Goal: Task Accomplishment & Management: Manage account settings

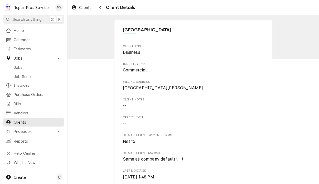
scroll to position [11, 0]
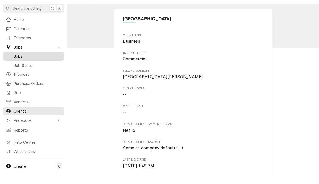
click at [19, 65] on span "Jobs" at bounding box center [38, 68] width 48 height 6
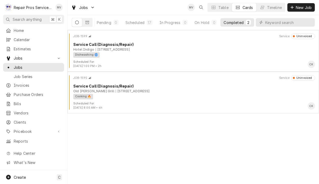
scroll to position [0, 32]
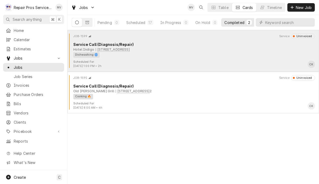
click at [205, 56] on div "Dishwashing 🌀" at bounding box center [192, 55] width 238 height 6
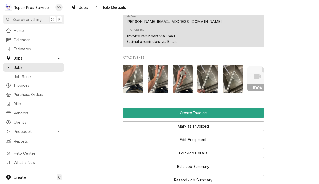
scroll to position [338, 0]
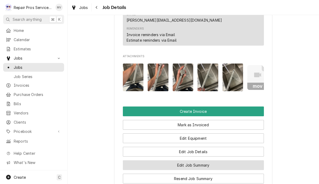
click at [230, 160] on button "Edit Job Summary" at bounding box center [193, 165] width 141 height 10
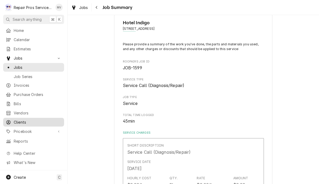
click at [17, 123] on link "Clients" at bounding box center [33, 122] width 61 height 9
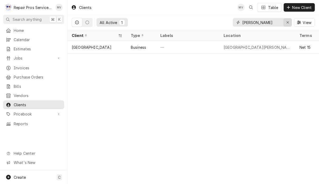
click at [291, 23] on button "Erase input" at bounding box center [287, 22] width 8 height 8
click at [265, 25] on input "Dynamic Content Wrapper" at bounding box center [267, 22] width 50 height 8
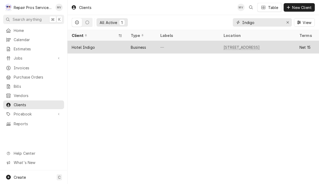
type input "Indigo"
click at [170, 48] on div "—" at bounding box center [187, 47] width 63 height 13
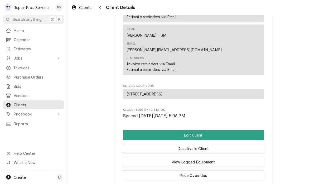
scroll to position [236, 0]
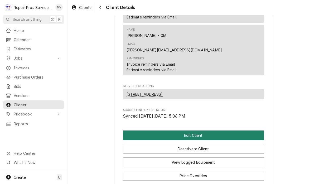
click at [217, 130] on button "Edit Client" at bounding box center [193, 135] width 141 height 10
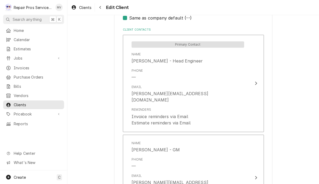
scroll to position [378, 0]
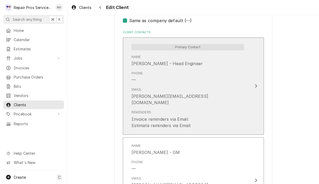
click at [256, 84] on icon "Update Contact" at bounding box center [255, 86] width 3 height 4
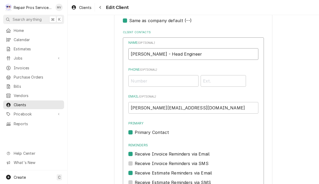
click at [213, 51] on input "Greg Kertay - Head Engineer" at bounding box center [193, 54] width 130 height 12
type input "G"
type input "[PERSON_NAME], Chief Engineer"
type input "G"
type input "BrianK@hotelindigochatt.com"
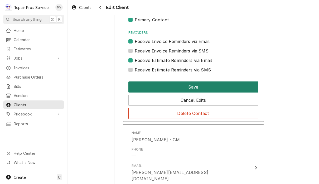
click at [251, 81] on button "Save" at bounding box center [193, 86] width 130 height 11
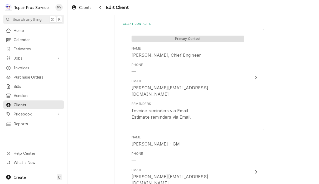
scroll to position [376, 0]
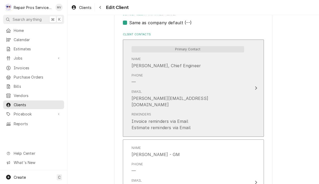
click at [258, 84] on button "Primary Contact Name Brian Kvale, Chief Engineer Phone — Email BrianK@hotelindi…" at bounding box center [193, 88] width 141 height 97
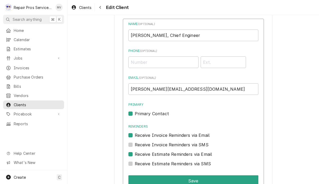
scroll to position [397, 0]
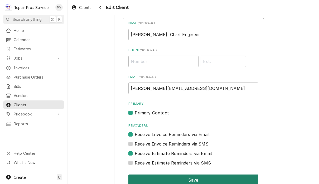
click at [245, 175] on button "Save" at bounding box center [193, 179] width 130 height 11
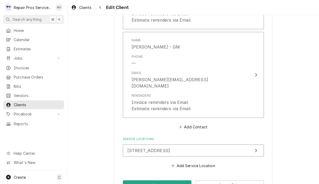
scroll to position [483, 0]
click at [160, 180] on button "Save" at bounding box center [157, 185] width 69 height 10
type textarea "x"
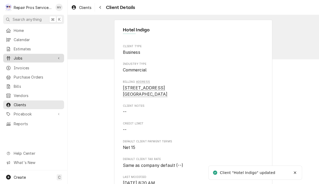
click at [15, 56] on span "Jobs" at bounding box center [34, 58] width 40 height 6
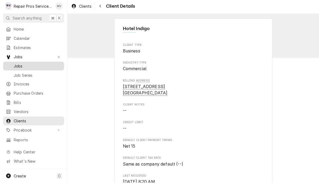
click at [33, 65] on span "Jobs" at bounding box center [38, 68] width 48 height 6
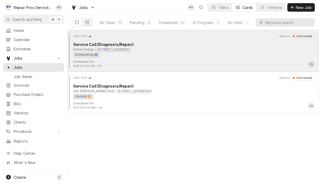
click at [233, 50] on div "Hotel Indigo 300 west 6th st., Chattanooga, TN 37402" at bounding box center [194, 49] width 242 height 5
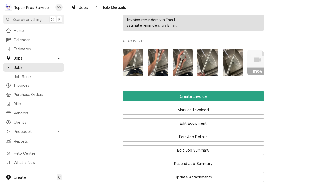
scroll to position [355, 0]
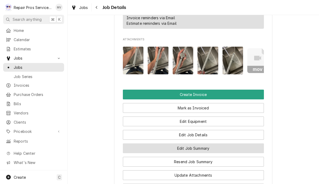
click at [233, 143] on button "Edit Job Summary" at bounding box center [193, 148] width 141 height 10
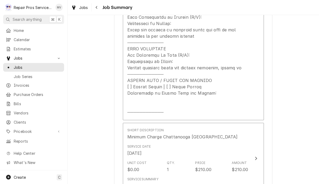
scroll to position [251, 0]
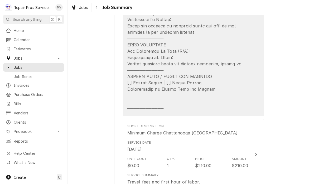
click at [242, 72] on div "Update Line Item" at bounding box center [187, 35] width 121 height 152
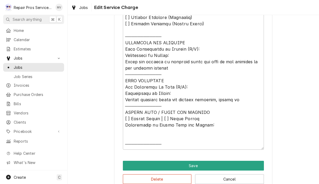
scroll to position [222, 0]
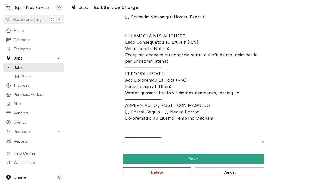
click at [138, 93] on textarea "Service Summary" at bounding box center [193, 64] width 141 height 157
type textarea "x"
type textarea "𝗩𝗜𝗦𝗜𝗧 𝗢𝗩𝗘𝗥𝗩𝗜𝗘𝗪 [ ] 𝗡𝗼 𝗜𝘀𝘀𝘂𝗲 𝗙𝗼𝘂𝗻𝗱 [ ] 𝗤𝘂𝗼𝘁𝗲 𝗡𝗲𝗲𝗱𝗲𝗱 𝗳𝗼𝗿 𝗥𝗲𝗽𝗮𝗶𝗿 [ ] 𝗥𝗲𝗽𝗮𝗶𝗿𝘀 𝗔𝗽𝗽𝗿𝗼…"
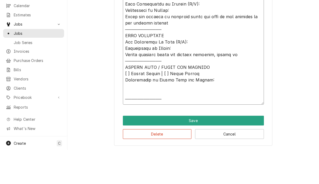
scroll to position [0, 0]
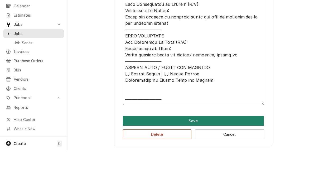
click at [228, 150] on button "Save" at bounding box center [193, 155] width 141 height 10
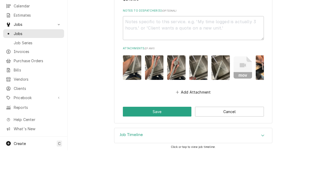
scroll to position [507, 0]
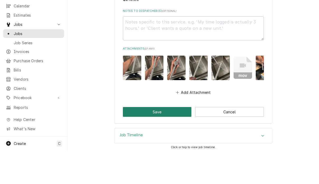
click at [160, 141] on button "Save" at bounding box center [157, 146] width 69 height 10
type textarea "x"
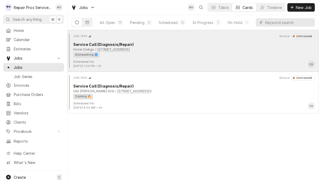
click at [203, 47] on div "Service Call (Diagnosis/Repair)" at bounding box center [194, 45] width 242 height 6
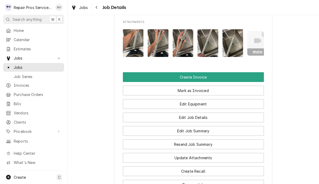
scroll to position [373, 0]
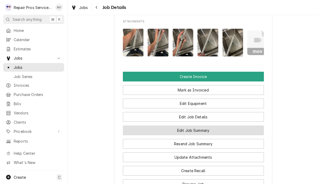
click at [231, 125] on button "Edit Job Summary" at bounding box center [193, 130] width 141 height 10
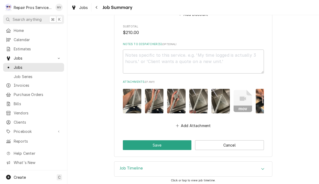
scroll to position [507, 0]
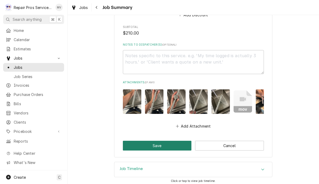
click at [171, 145] on button "Save" at bounding box center [157, 146] width 69 height 10
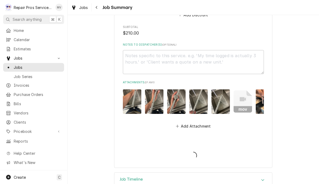
type textarea "x"
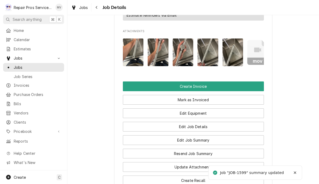
scroll to position [363, 0]
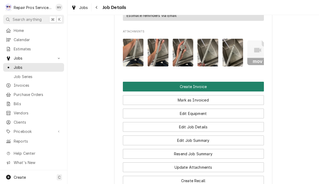
click at [201, 82] on button "Create Invoice" at bounding box center [193, 87] width 141 height 10
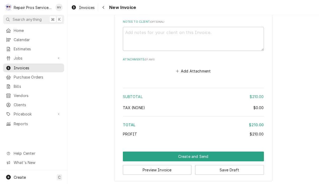
scroll to position [755, 0]
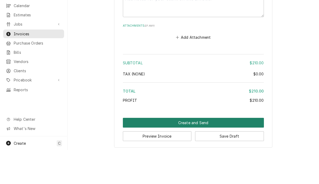
click at [193, 152] on button "Create and Send" at bounding box center [193, 157] width 141 height 10
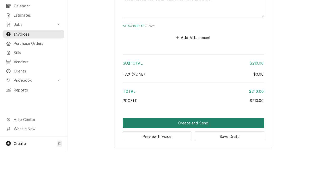
scroll to position [751, 0]
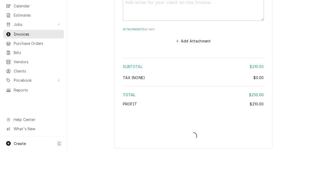
type textarea "x"
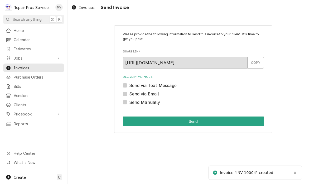
click at [152, 103] on label "Send Manually" at bounding box center [144, 102] width 31 height 6
click at [152, 103] on input "Send Manually" at bounding box center [199, 105] width 141 height 12
checkbox input "true"
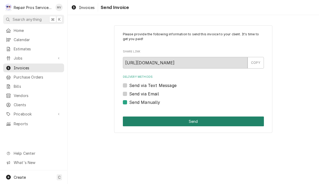
click at [209, 121] on button "Send" at bounding box center [193, 121] width 141 height 10
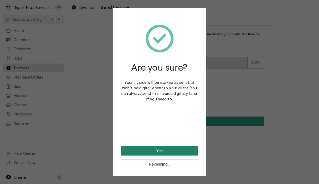
click at [179, 151] on button "Yes" at bounding box center [159, 151] width 77 height 10
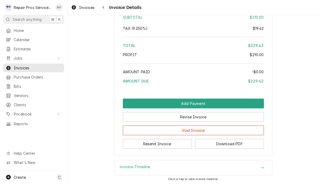
scroll to position [789, 0]
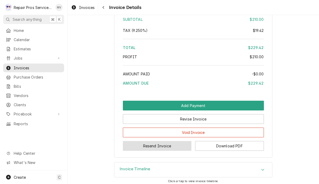
click at [169, 145] on button "Resend Invoice" at bounding box center [157, 146] width 69 height 10
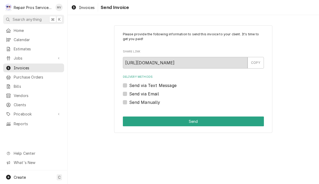
click at [145, 96] on label "Send via Email" at bounding box center [144, 94] width 30 height 6
click at [145, 96] on input "Send via Email" at bounding box center [199, 97] width 141 height 12
checkbox input "true"
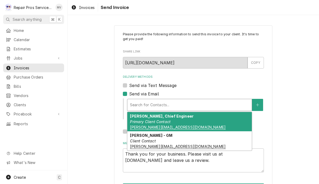
click at [165, 120] on em "Primary Client Contact" at bounding box center [150, 121] width 41 height 4
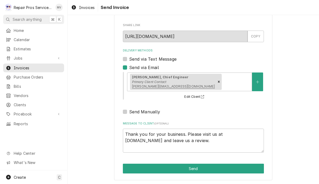
scroll to position [26, 0]
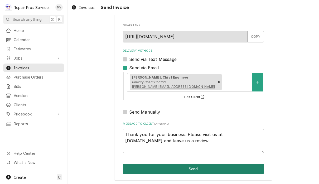
click at [228, 167] on button "Send" at bounding box center [193, 169] width 141 height 10
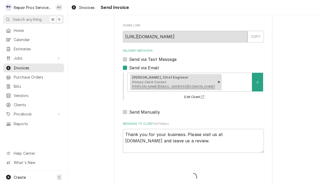
type textarea "x"
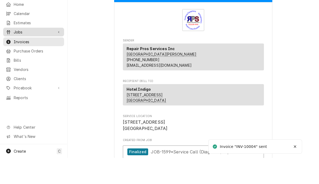
click at [22, 55] on span "Jobs" at bounding box center [34, 58] width 40 height 6
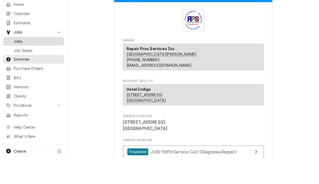
click at [23, 65] on span "Jobs" at bounding box center [38, 68] width 48 height 6
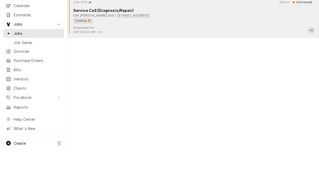
click at [269, 60] on div "Scheduled For: [DATE] 8:00 AM • 4h CK" at bounding box center [193, 64] width 247 height 8
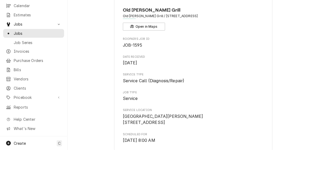
click at [252, 129] on span "Service" at bounding box center [193, 132] width 141 height 6
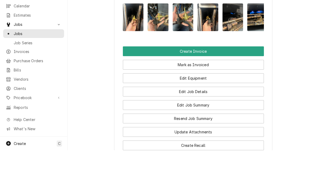
scroll to position [369, 0]
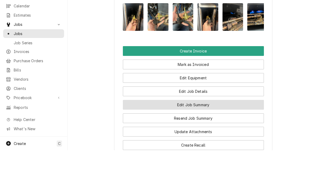
click at [254, 134] on button "Edit Job Summary" at bounding box center [193, 139] width 141 height 10
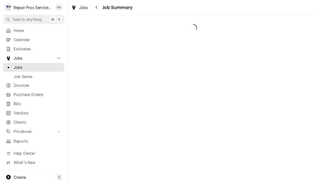
click at [255, 112] on div "Dynamic Content Wrapper" at bounding box center [192, 99] width 251 height 169
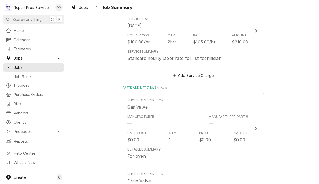
scroll to position [474, 0]
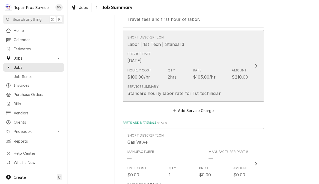
click at [252, 70] on button "Short Description Labor | 1st Tech | Standard Service Date Sep 30, 2025 Hourly …" at bounding box center [193, 65] width 141 height 71
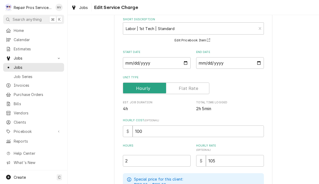
scroll to position [37, 0]
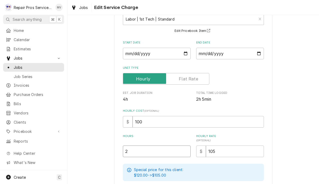
click at [155, 155] on input "2" at bounding box center [157, 151] width 68 height 12
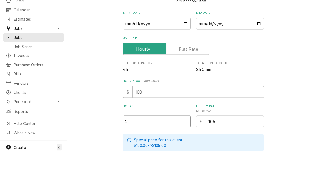
type textarea "x"
type input "1"
type textarea "x"
type input "1.5"
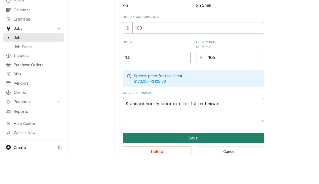
click at [226, 163] on button "Save" at bounding box center [193, 168] width 141 height 10
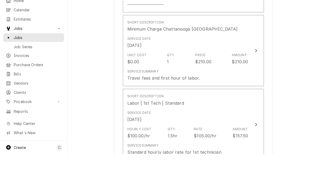
scroll to position [351, 0]
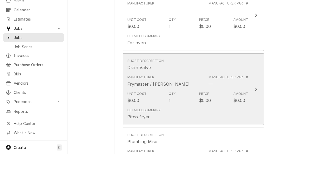
click at [256, 95] on button "Short Description Drain Valve Manufacturer Frymaster / Dean Manufacturer Part #…" at bounding box center [193, 118] width 141 height 71
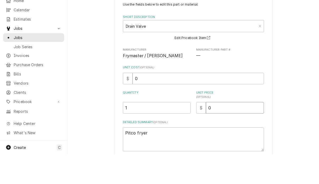
click at [229, 132] on input "0" at bounding box center [235, 138] width 58 height 12
type textarea "x"
type input "5"
type textarea "x"
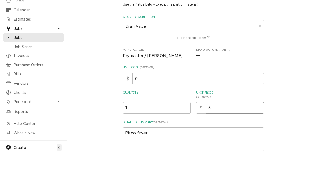
type input "51"
type textarea "x"
type input "511"
type textarea "x"
type input "511.0"
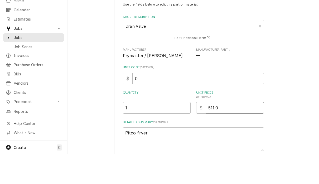
type textarea "x"
type input "511.00"
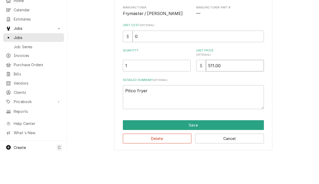
scroll to position [42, 0]
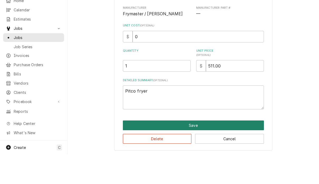
click at [224, 150] on button "Save" at bounding box center [193, 155] width 141 height 10
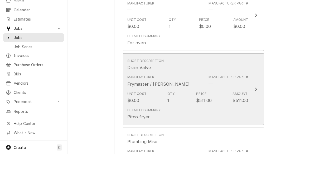
click at [261, 99] on button "Short Description Drain Valve Manufacturer Frymaster / Dean Manufacturer Part #…" at bounding box center [193, 118] width 141 height 71
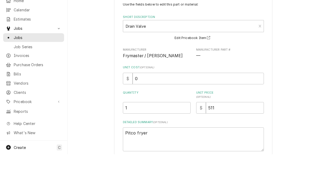
scroll to position [10, 0]
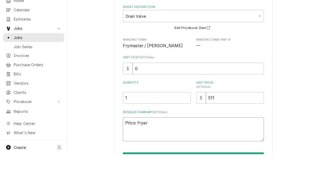
click at [188, 147] on textarea "Pitco fryer" at bounding box center [193, 159] width 141 height 24
type textarea "x"
type textarea "Pitco fryer"
type textarea "x"
type textarea "Pitco fryer d"
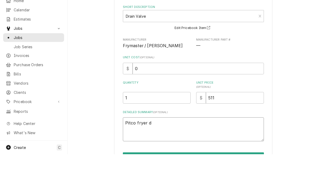
type textarea "x"
type textarea "Pitco fryer dra"
type textarea "x"
type textarea "Pitco fryer drai"
type textarea "x"
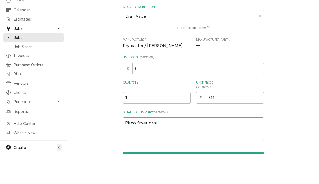
type textarea "Pitco fryer drain"
type textarea "x"
type textarea "Pitco fryer drain"
type textarea "x"
type textarea "Pitco fryer drain v"
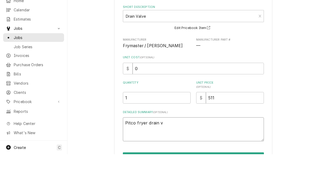
type textarea "x"
type textarea "Pitco fryer drain va"
type textarea "x"
type textarea "Pitco fryer drain val"
type textarea "x"
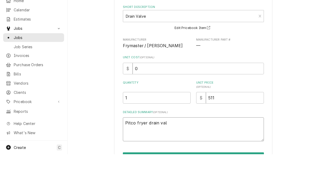
type textarea "Pitco fryer drain valv"
type textarea "x"
type textarea "Pitco fryer drain valve"
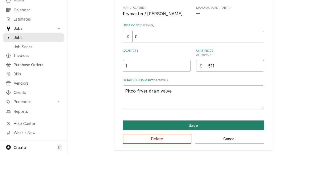
click at [217, 150] on button "Save" at bounding box center [193, 155] width 141 height 10
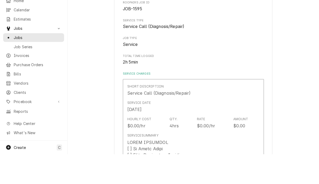
scroll to position [558, 0]
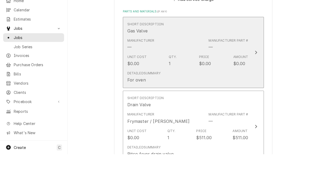
click at [253, 55] on button "Short Description Gas Valve Manufacturer — Manufacturer Part # — Unit Cost $0.0…" at bounding box center [193, 82] width 141 height 71
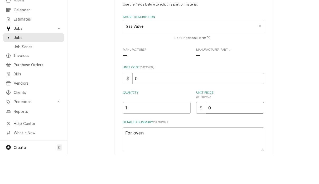
click at [242, 132] on input "0" at bounding box center [235, 138] width 58 height 12
type textarea "x"
type input "4"
type textarea "x"
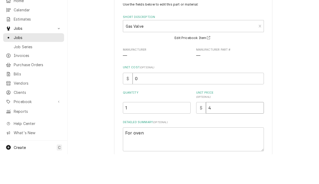
type input "45"
type textarea "x"
type input "4"
type textarea "x"
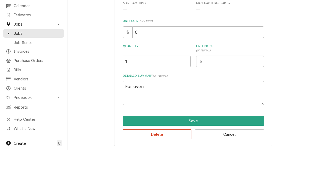
scroll to position [42, 0]
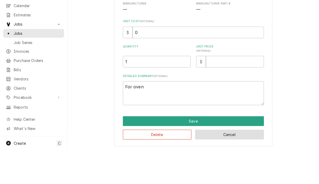
click at [227, 164] on button "Cancel" at bounding box center [229, 169] width 69 height 10
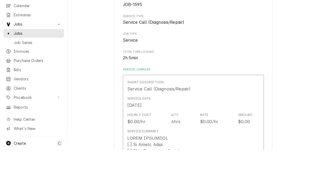
type textarea "x"
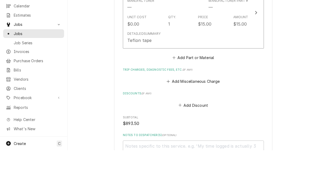
scroll to position [694, 0]
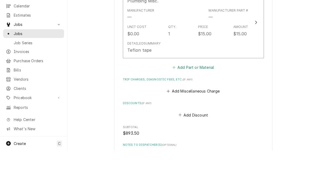
click at [202, 97] on button "Add Part or Material" at bounding box center [192, 100] width 43 height 7
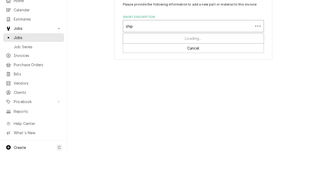
type input "shipp"
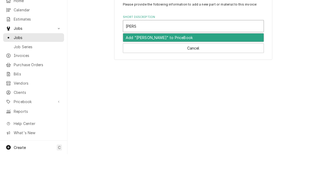
click at [181, 63] on div "Add "shipp" to PriceBook" at bounding box center [193, 67] width 140 height 8
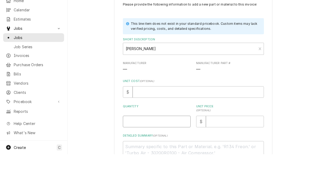
click at [159, 145] on input "Quantity" at bounding box center [157, 151] width 68 height 12
type textarea "x"
type input "1"
click at [235, 145] on input "Unit Price ( optional )" at bounding box center [235, 151] width 58 height 12
type textarea "x"
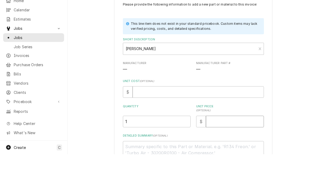
type input "3"
type textarea "x"
type input "4"
type textarea "x"
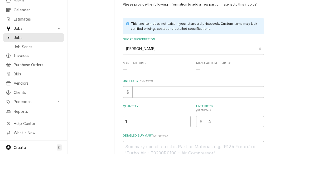
type input "45"
type textarea "x"
type input "45.0"
type textarea "x"
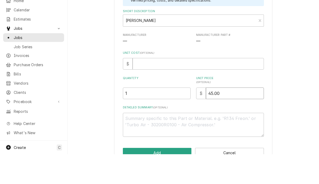
scroll to position [30, 0]
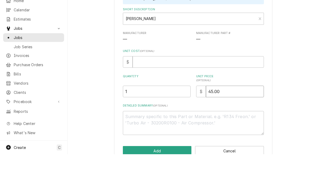
type input "45.00"
click at [216, 86] on input "Unit Cost ( optional )" at bounding box center [198, 92] width 131 height 12
type textarea "x"
type input "0"
click at [166, 176] on button "Add" at bounding box center [157, 181] width 69 height 10
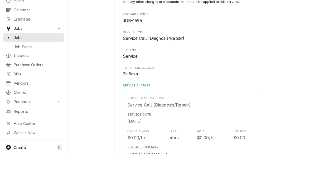
scroll to position [694, 0]
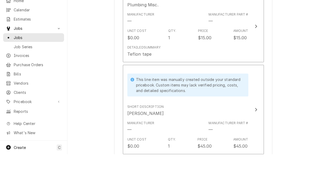
click at [255, 136] on div "Update Line Item" at bounding box center [255, 139] width 7 height 6
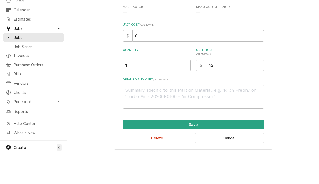
scroll to position [26, 0]
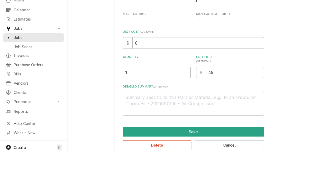
type textarea "x"
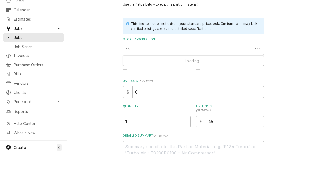
type input "s"
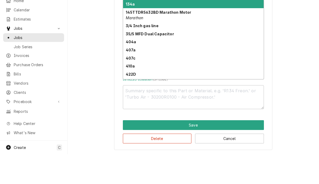
scroll to position [55, 0]
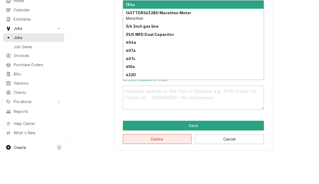
click at [164, 164] on button "Delete" at bounding box center [157, 169] width 69 height 10
type textarea "x"
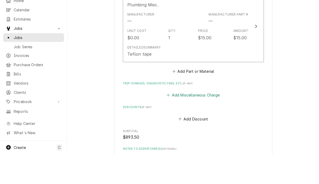
click at [198, 121] on button "Add Miscellaneous Charge" at bounding box center [193, 124] width 55 height 7
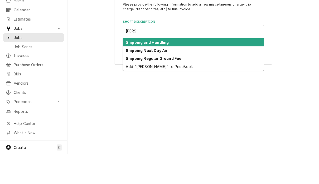
click at [171, 68] on div "Shipping and Handling" at bounding box center [193, 72] width 140 height 8
type input "shipp"
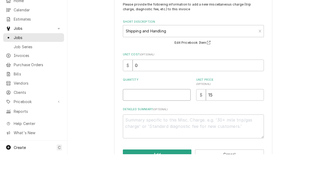
click at [166, 119] on input "Quantity" at bounding box center [157, 125] width 68 height 12
type textarea "x"
type input "1"
click at [232, 119] on input "15" at bounding box center [235, 125] width 58 height 12
type textarea "x"
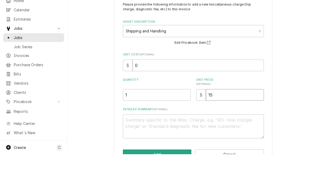
type input "1"
type textarea "x"
type input "4"
type textarea "x"
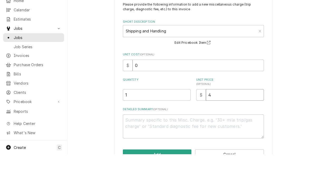
type input "45"
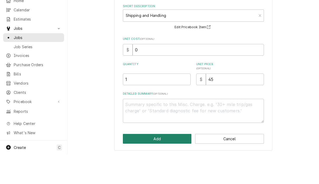
click at [167, 164] on button "Add" at bounding box center [157, 169] width 69 height 10
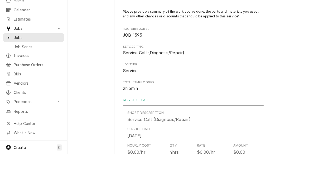
scroll to position [694, 0]
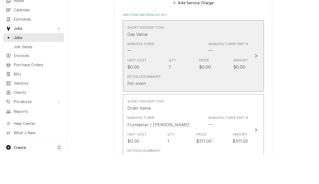
click at [251, 57] on button "Short Description Gas Valve Manufacturer — Manufacturer Part # — Unit Cost $0.0…" at bounding box center [193, 85] width 141 height 71
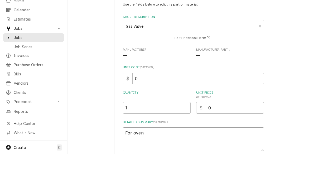
click at [126, 157] on textarea "For oven" at bounding box center [193, 169] width 141 height 24
type textarea "x"
type textarea "GFor oven"
type textarea "x"
type textarea "GaFor oven"
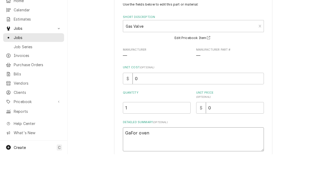
type textarea "x"
type textarea "GasFor oven"
type textarea "x"
type textarea "Gas For oven"
type textarea "x"
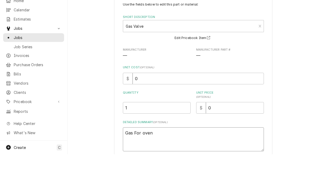
type textarea "Gas sFor oven"
type textarea "x"
type textarea "Gas shFor oven"
type textarea "x"
type textarea "Gas shuFor oven"
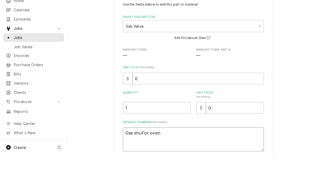
type textarea "x"
type textarea "Gas shupFor oven"
type textarea "x"
type textarea "Gas shuFor oven"
type textarea "x"
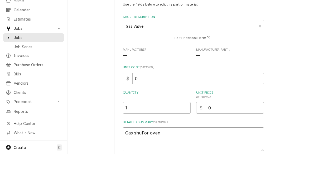
type textarea "Gas shutFor oven"
type textarea "x"
type textarea "Gas shutoFor oven"
type textarea "x"
type textarea "Gas shutofFor oven"
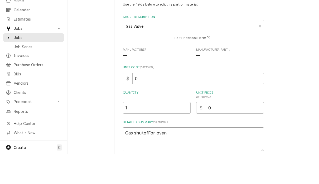
type textarea "x"
type textarea "Gas shutoffFor oven"
type textarea "x"
type textarea "Gas shutoff For oven"
type textarea "x"
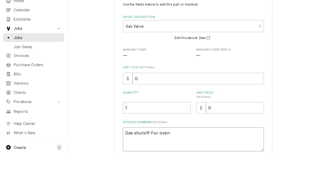
type textarea "Gas shutoff fFor oven"
type textarea "x"
type textarea "Gas shutoff For oven"
type textarea "x"
type textarea "Gas shutoff vFor oven"
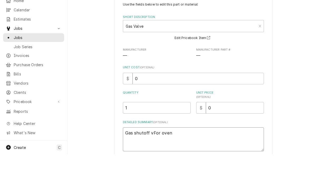
type textarea "x"
type textarea "Gas shutoff vaFor oven"
type textarea "x"
type textarea "Gas shutoff valFor oven"
type textarea "x"
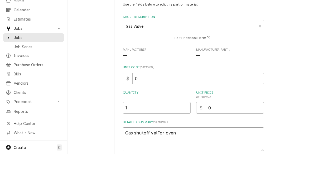
type textarea "Gas shutoff valvFor oven"
type textarea "x"
type textarea "Gas shutoff valveFor oven"
type textarea "x"
type textarea "Gas shutoff valve For oven"
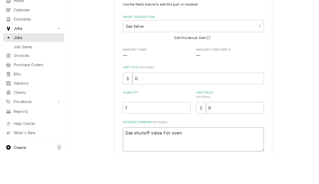
type textarea "x"
type textarea "Gas shutoff valve or oven"
type textarea "x"
type textarea "Gas shutoff valve for oven"
type textarea "x"
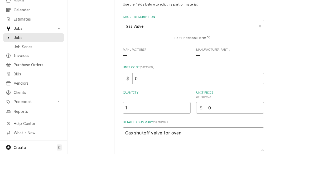
type textarea "Gas shutoff valve or oven"
type textarea "x"
type textarea "Gas shutoff valveor oven"
type textarea "x"
type textarea "Gas shutoff valve or oven"
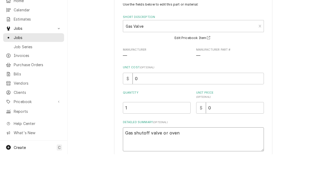
type textarea "x"
type textarea "Gas shutoff valve -or oven"
type textarea "x"
type textarea "Gas shutoff valve - or oven"
type textarea "x"
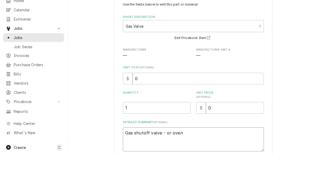
type textarea "Gas shutoff valve - Jor oven"
type textarea "x"
type textarea "Gas shutoff valve - Jaor oven"
type textarea "x"
type textarea "Gas shutoff valve - Jador oven"
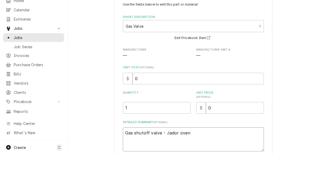
type textarea "x"
type textarea "Gas shutoff valve - Jadeor oven"
type textarea "x"
type textarea "Gas shutoff valve - Jadeo oven"
type textarea "x"
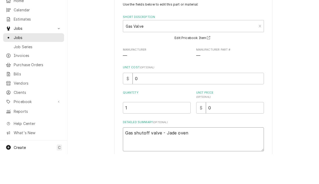
type textarea "Gas shutoff valve - Jade oven"
click at [234, 132] on input "0" at bounding box center [235, 138] width 58 height 12
type textarea "x"
type input "1"
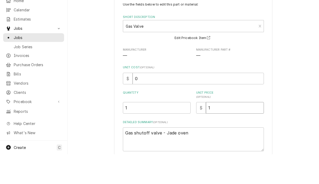
type textarea "x"
type input "18"
type textarea "x"
type input "183"
type textarea "x"
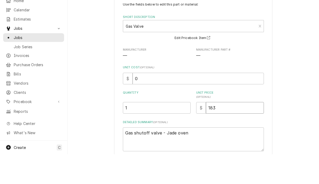
type input "183.7"
type textarea "x"
type input "183.72"
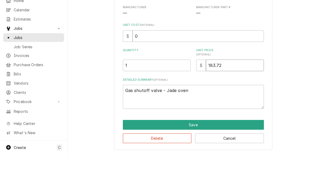
scroll to position [42, 0]
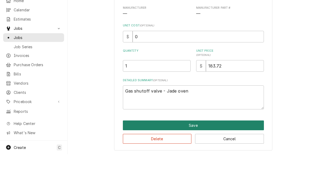
click at [246, 150] on button "Save" at bounding box center [193, 155] width 141 height 10
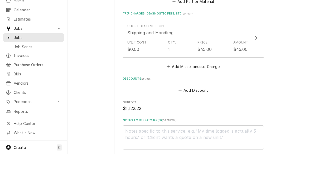
scroll to position [735, 0]
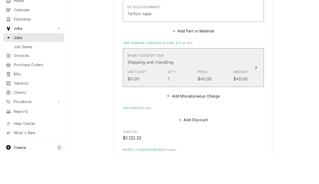
click at [260, 78] on button "Short Description Shipping and Handling Unit Cost $0.00 Qty. 1 Price $45.00 Amo…" at bounding box center [193, 97] width 141 height 38
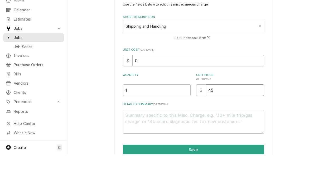
click at [246, 114] on input "45" at bounding box center [235, 120] width 58 height 12
type textarea "x"
type input "4"
type textarea "x"
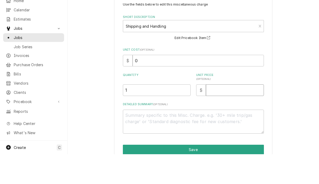
type input "8"
type textarea "x"
type input "80"
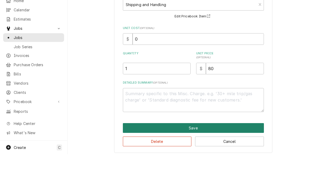
click at [234, 153] on button "Save" at bounding box center [193, 158] width 141 height 10
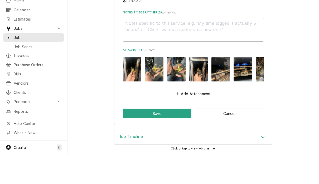
scroll to position [861, 0]
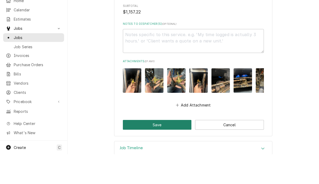
click at [165, 150] on button "Save" at bounding box center [157, 155] width 69 height 10
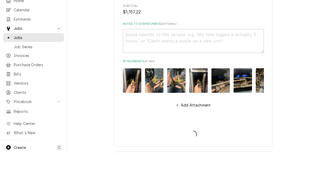
type textarea "x"
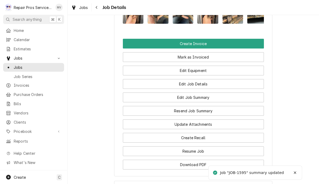
scroll to position [391, 0]
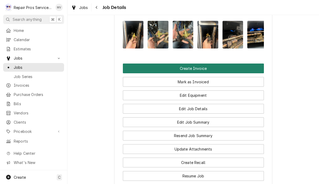
click at [218, 66] on button "Create Invoice" at bounding box center [193, 68] width 141 height 10
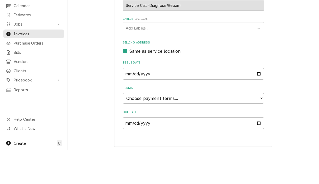
scroll to position [0, 0]
click at [214, 127] on select "Choose payment terms... Same Day Net 7 Net 14 Net 21 Net 30 Net 45 Net 60 Net 90" at bounding box center [193, 132] width 141 height 11
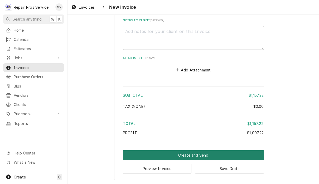
click at [254, 154] on button "Create and Send" at bounding box center [193, 155] width 141 height 10
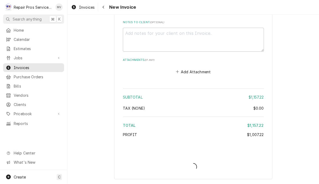
scroll to position [1199, 0]
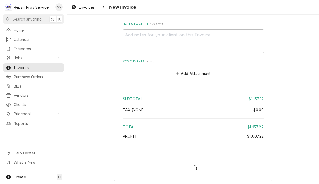
type textarea "x"
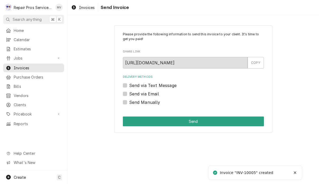
click at [149, 105] on label "Send Manually" at bounding box center [144, 102] width 31 height 6
click at [149, 105] on input "Send Manually" at bounding box center [199, 105] width 141 height 12
checkbox input "true"
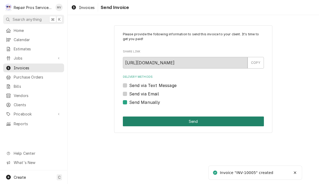
click at [210, 124] on button "Send" at bounding box center [193, 121] width 141 height 10
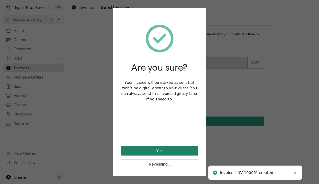
click at [185, 151] on button "Yes" at bounding box center [159, 151] width 77 height 10
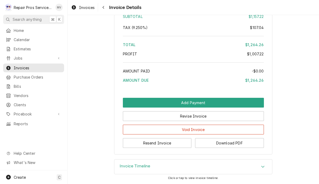
scroll to position [1169, 0]
click at [183, 142] on button "Resend Invoice" at bounding box center [157, 143] width 69 height 10
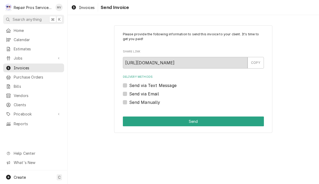
click at [142, 96] on label "Send via Email" at bounding box center [144, 94] width 30 height 6
click at [142, 96] on input "Send via Email" at bounding box center [199, 97] width 141 height 12
checkbox input "true"
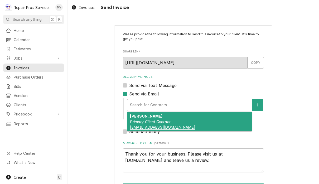
click at [209, 121] on div "J Perez Primary Client Contact jperez@oldgilmangrill.com" at bounding box center [189, 121] width 124 height 19
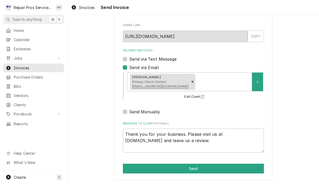
scroll to position [26, 0]
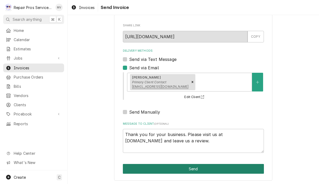
click at [239, 167] on button "Send" at bounding box center [193, 169] width 141 height 10
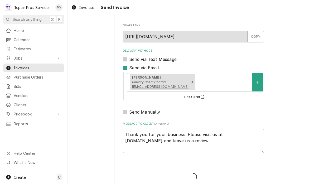
type textarea "x"
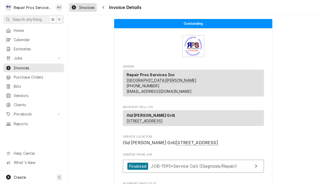
click at [82, 6] on span "Invoices" at bounding box center [87, 8] width 16 height 6
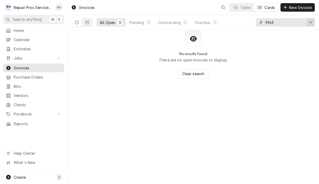
click at [311, 22] on icon "Erase input" at bounding box center [310, 23] width 3 height 4
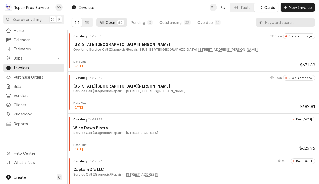
click at [274, 22] on input "Dynamic Content Wrapper" at bounding box center [288, 22] width 47 height 8
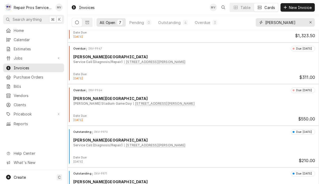
scroll to position [28, 0]
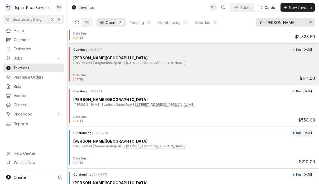
type input "finley"
click at [142, 72] on div "Overdue INV-9947 Due 8 days ago Finley Stadium Service Call (Diagnosis/Repair) …" at bounding box center [193, 60] width 247 height 26
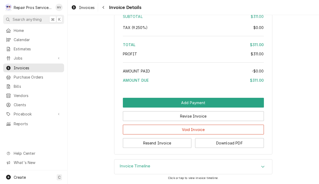
scroll to position [862, 0]
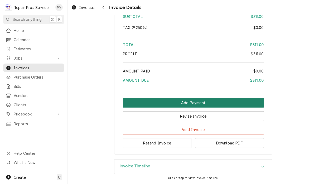
click at [249, 103] on button "Add Payment" at bounding box center [193, 103] width 141 height 10
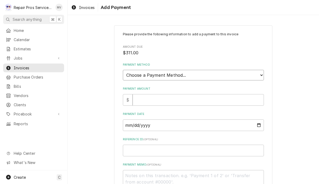
click at [246, 71] on select "Choose a Payment Method... Cash Check Credit/Debit Card ACH/eCheck Other" at bounding box center [193, 75] width 141 height 11
select select "4"
click at [181, 97] on input "Payment Amount" at bounding box center [198, 100] width 131 height 12
type textarea "x"
type input "3"
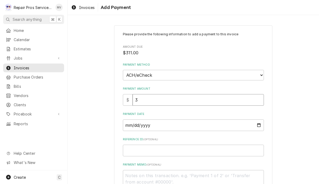
type textarea "x"
type input "31"
type textarea "x"
type input "311"
type textarea "x"
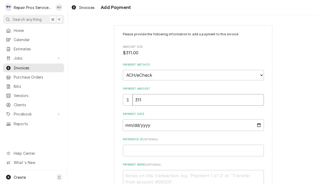
type input "311.0"
type textarea "x"
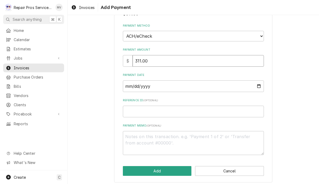
scroll to position [39, 0]
type input "311.00"
click at [150, 106] on input "Reference ID ( optional )" at bounding box center [193, 112] width 141 height 12
type textarea "x"
type input "9"
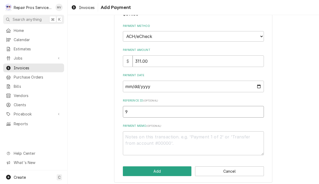
type textarea "x"
type input "99"
type textarea "x"
type input "994"
type textarea "x"
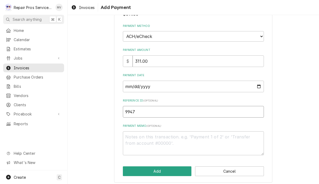
type input "9947"
click at [157, 87] on input "Payment Date" at bounding box center [193, 87] width 141 height 12
type input "2025-10-01"
type textarea "x"
type input "[DATE]"
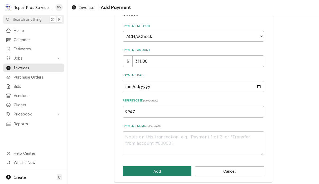
click at [164, 168] on button "Add" at bounding box center [157, 171] width 69 height 10
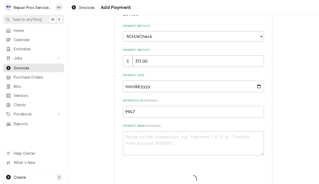
type textarea "x"
click at [162, 137] on textarea "Payment Memo ( optional )" at bounding box center [193, 143] width 141 height 24
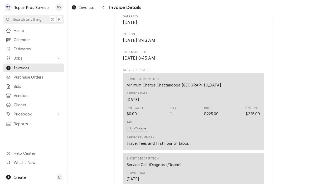
scroll to position [256, 0]
click at [83, 8] on span "Invoices" at bounding box center [87, 8] width 16 height 6
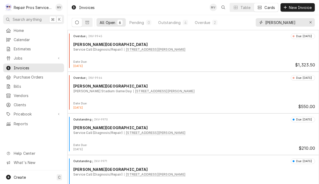
click at [286, 26] on input "[PERSON_NAME]" at bounding box center [285, 22] width 40 height 8
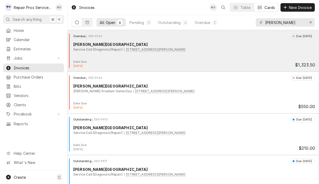
click at [195, 65] on div "Date Due: [DATE] $1,323.50" at bounding box center [193, 64] width 247 height 8
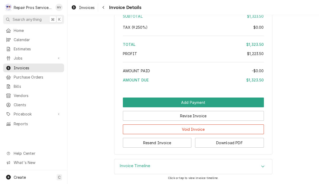
scroll to position [1369, 0]
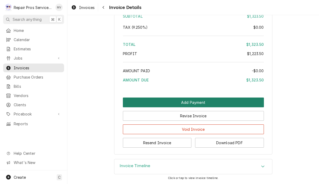
click at [213, 102] on button "Add Payment" at bounding box center [193, 102] width 141 height 10
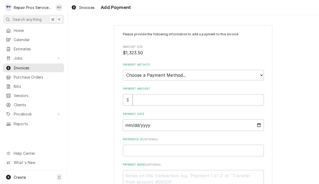
click at [222, 71] on select "Choose a Payment Method... Cash Check Credit/Debit Card ACH/eCheck Other" at bounding box center [193, 75] width 141 height 11
select select "4"
click at [204, 97] on input "Payment Amount" at bounding box center [198, 100] width 131 height 12
click at [169, 147] on input "Reference ID ( optional )" at bounding box center [193, 151] width 141 height 12
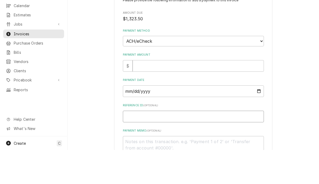
type textarea "x"
type input "9"
type textarea "x"
type input "99"
type textarea "x"
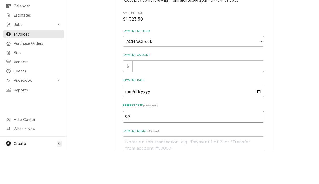
type input "994"
type textarea "x"
type input "9945"
click at [155, 94] on input "Payment Amount" at bounding box center [198, 100] width 131 height 12
type textarea "x"
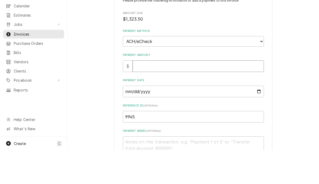
type input "1"
type textarea "x"
type input "13"
type textarea "x"
type input "132"
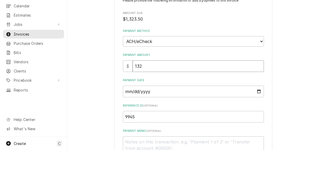
type textarea "x"
type input "1323"
type textarea "x"
type input "1323.5"
type textarea "x"
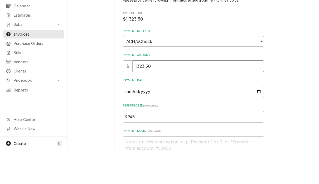
type input "1323.50"
click at [169, 119] on input "Payment Date" at bounding box center [193, 125] width 141 height 12
type input "2025-10-01"
type textarea "x"
type input "2025-09-26"
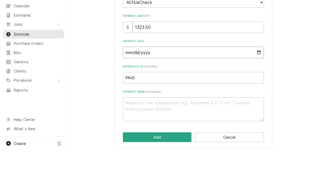
scroll to position [39, 0]
click at [173, 131] on textarea "Payment Memo ( optional )" at bounding box center [193, 143] width 141 height 24
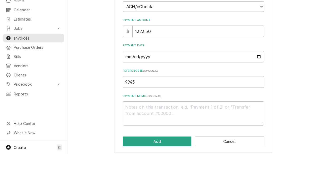
type textarea "x"
type textarea "A"
type textarea "x"
type textarea "Ac"
type textarea "x"
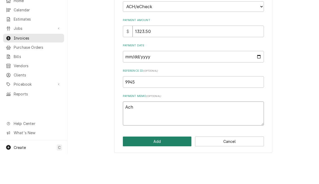
type textarea "Ach"
click at [168, 166] on button "Add" at bounding box center [157, 171] width 69 height 10
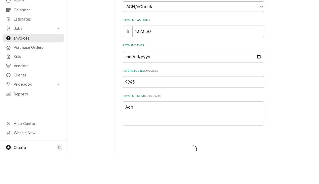
type textarea "x"
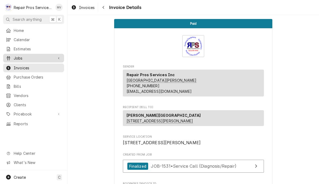
click at [19, 55] on span "Jobs" at bounding box center [34, 58] width 40 height 6
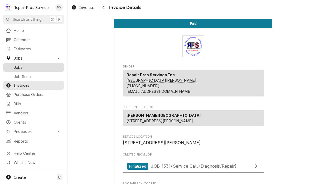
click at [22, 66] on span "Jobs" at bounding box center [38, 68] width 48 height 6
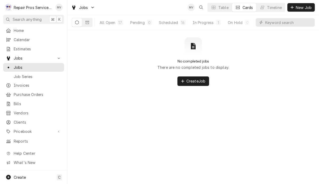
click at [277, 16] on div "Dynamic Content Wrapper" at bounding box center [285, 22] width 59 height 15
click at [109, 26] on button "All Open 17" at bounding box center [111, 22] width 30 height 8
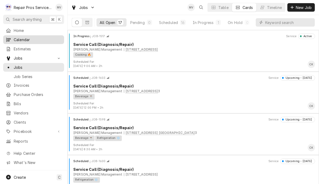
click at [22, 40] on span "Calendar" at bounding box center [38, 40] width 48 height 6
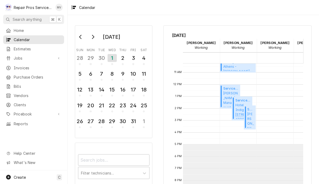
scroll to position [123, 0]
click at [125, 57] on div "2" at bounding box center [122, 57] width 9 height 9
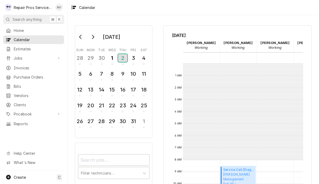
scroll to position [96, 0]
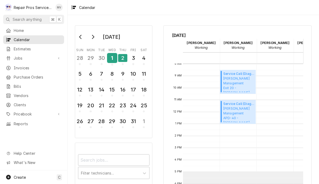
click at [112, 55] on div "1" at bounding box center [111, 57] width 9 height 9
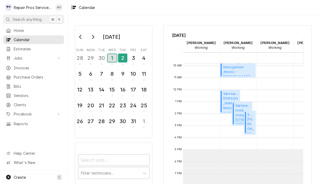
scroll to position [118, 0]
click at [231, 96] on span "Smith Management APD-40 - McDonald's / 2365 APD 40, Cleveland, TN 37323" at bounding box center [230, 104] width 15 height 16
click at [125, 57] on div "2" at bounding box center [122, 57] width 9 height 9
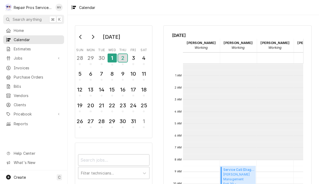
scroll to position [96, 0]
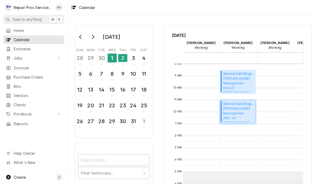
click at [247, 112] on span "Smith Management APD-40 - McDonald's / 2365 APD 40, Cleveland, TN 37323" at bounding box center [238, 114] width 31 height 16
click at [244, 108] on span "Smith Management APD-40 - McDonald's / 2365 APD 40, Cleveland, TN 37323" at bounding box center [238, 114] width 31 height 16
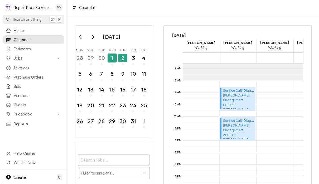
scroll to position [79, 0]
click at [112, 61] on div "1" at bounding box center [111, 57] width 9 height 9
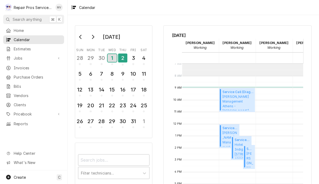
scroll to position [0, 1]
click at [132, 62] on div "3" at bounding box center [133, 57] width 9 height 9
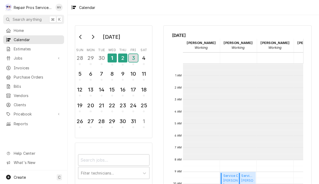
scroll to position [96, 0]
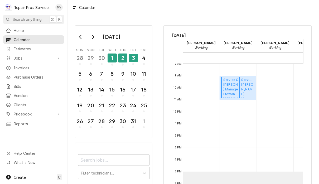
click at [229, 88] on span "Smith Management Etowah - McDonald's / 620 Tennessee Ave, Etowah, TN 37331" at bounding box center [236, 90] width 26 height 16
click at [249, 90] on span "Smith Management N. Lee - McDonald's / 4500 N. Lee Hwy, Cleveland, TN 37312" at bounding box center [247, 90] width 13 height 16
click at [246, 85] on span "Smith Management N. Lee - McDonald's / 4500 N. Lee Hwy, Cleveland, TN 37312" at bounding box center [247, 90] width 13 height 16
click at [124, 57] on div "2" at bounding box center [122, 57] width 9 height 9
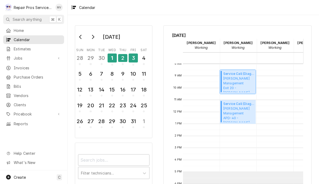
click at [239, 80] on span "Smith Management Exit 20 - McDonald's / 281 Pleasant Grove Rd. SW, Cleveland, T…" at bounding box center [238, 84] width 31 height 16
click at [107, 60] on div "1" at bounding box center [111, 57] width 9 height 9
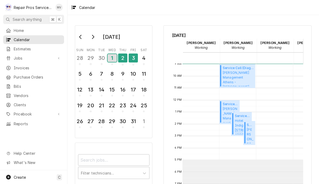
scroll to position [109, 2]
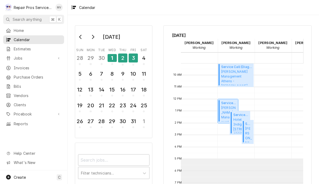
click at [229, 105] on span "Smith Management APD-40 - McDonald's / 2365 APD 40, Cleveland, TN 37323" at bounding box center [228, 113] width 15 height 16
click at [120, 59] on div "2" at bounding box center [122, 57] width 9 height 9
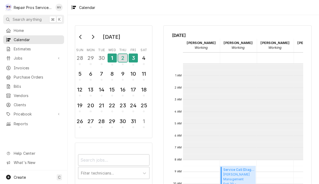
scroll to position [96, 0]
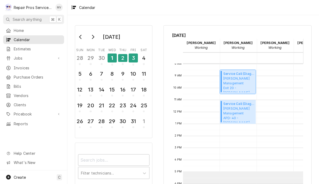
click at [243, 84] on span "Smith Management Exit 20 - McDonald's / 281 Pleasant Grove Rd. SW, Cleveland, T…" at bounding box center [238, 84] width 31 height 16
click at [246, 112] on span "Smith Management APD-40 - McDonald's / 2365 APD 40, Cleveland, TN 37323" at bounding box center [238, 114] width 31 height 16
click at [130, 57] on div "3" at bounding box center [133, 57] width 9 height 9
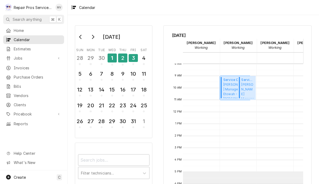
click at [231, 91] on span "Smith Management Etowah - McDonald's / 620 Tennessee Ave, Etowah, TN 37331" at bounding box center [236, 90] width 26 height 16
click at [246, 90] on span "Smith Management N. Lee - McDonald's / 4500 N. Lee Hwy, Cleveland, TN 37312" at bounding box center [247, 90] width 13 height 16
click at [16, 28] on span "Home" at bounding box center [38, 31] width 48 height 6
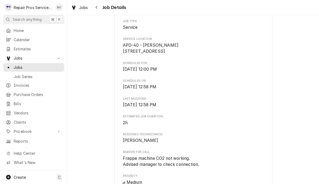
scroll to position [102, 0]
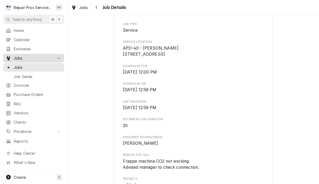
click at [23, 60] on link "Jobs" at bounding box center [33, 58] width 61 height 9
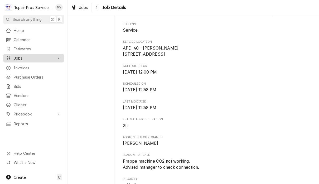
click at [17, 57] on span "Jobs" at bounding box center [34, 58] width 40 height 6
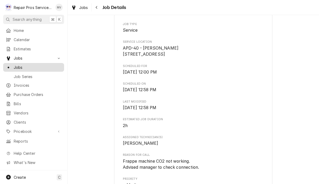
click at [21, 67] on span "Jobs" at bounding box center [38, 68] width 48 height 6
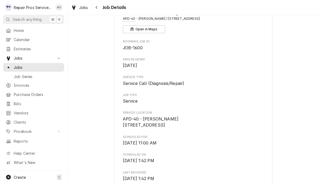
scroll to position [28, 0]
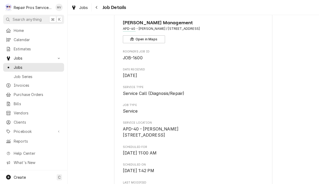
scroll to position [20, 0]
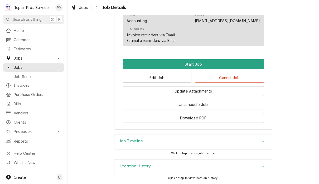
scroll to position [301, 0]
click at [236, 82] on button "Cancel Job" at bounding box center [229, 78] width 69 height 10
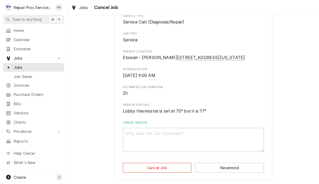
scroll to position [58, 0]
click at [164, 140] on textarea "Cancel Reason" at bounding box center [193, 140] width 141 height 24
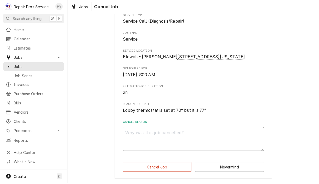
type textarea "x"
type textarea "P"
type textarea "x"
type textarea "Pe"
type textarea "x"
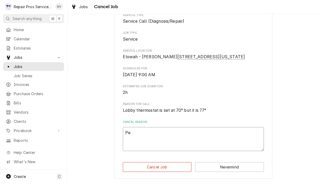
type textarea "Per"
type textarea "x"
type textarea "Per"
type textarea "x"
type textarea "Per A"
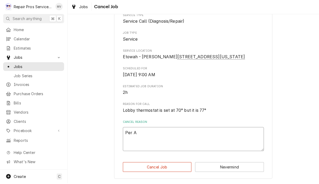
type textarea "x"
type textarea "Per And"
type textarea "x"
type textarea "Per Andr"
type textarea "x"
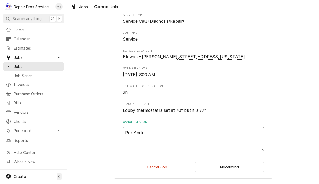
type textarea "[PERSON_NAME]"
type textarea "x"
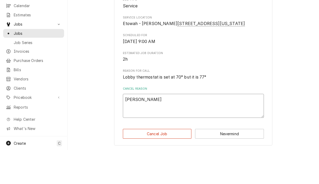
scroll to position [0, 0]
type textarea "[PERSON_NAME]"
click at [159, 163] on button "Cancel Job" at bounding box center [157, 168] width 69 height 10
type textarea "x"
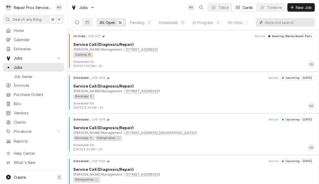
click at [279, 22] on input "Dynamic Content Wrapper" at bounding box center [288, 22] width 47 height 8
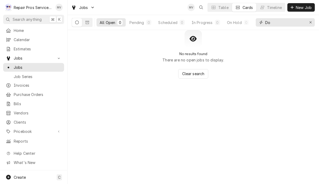
type input "D"
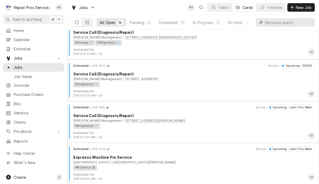
scroll to position [96, 0]
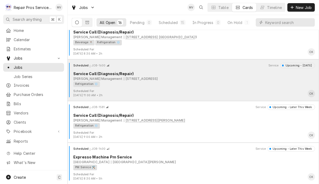
click at [277, 86] on div "Refrigeration ❄️" at bounding box center [192, 84] width 238 height 6
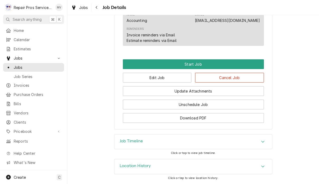
scroll to position [306, 0]
click at [258, 143] on div "Job Timeline" at bounding box center [193, 141] width 158 height 15
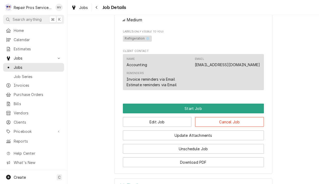
scroll to position [261, 0]
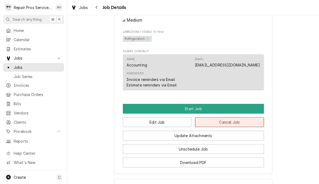
click at [240, 123] on button "Cancel Job" at bounding box center [229, 122] width 69 height 10
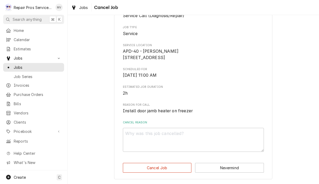
scroll to position [58, 0]
click at [210, 138] on textarea "Cancel Reason" at bounding box center [193, 140] width 141 height 24
type textarea "x"
type textarea "P"
type textarea "x"
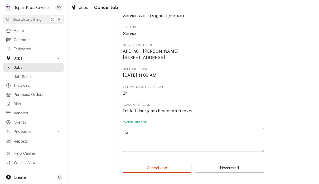
type textarea "Pe"
type textarea "x"
type textarea "Per"
type textarea "x"
type textarea "Per"
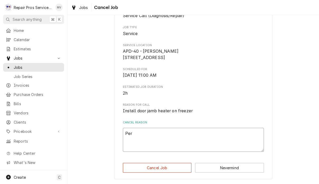
type textarea "x"
type textarea "Per B"
type textarea "x"
type textarea "Per Bri"
type textarea "x"
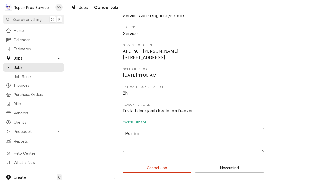
type textarea "Per Bria"
type textarea "x"
type textarea "[PERSON_NAME]"
type textarea "x"
type textarea "Per Bria"
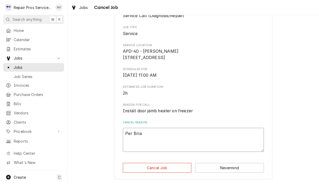
type textarea "x"
type textarea "Per Bri"
type textarea "x"
type textarea "Per Br"
type textarea "x"
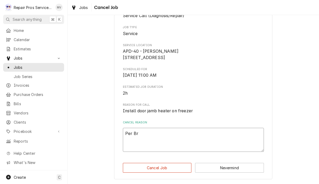
type textarea "Per B"
type textarea "x"
type textarea "Per"
type textarea "x"
type textarea "Per"
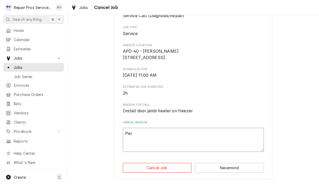
type textarea "x"
type textarea "Pe"
type textarea "x"
type textarea "P"
type textarea "x"
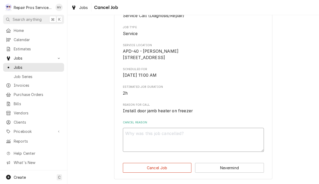
type textarea "x"
type textarea "D"
type textarea "x"
type textarea "Du"
type textarea "x"
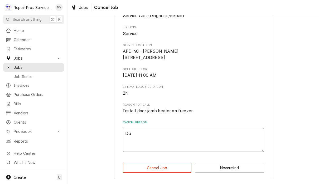
type textarea "Dup"
type textarea "x"
type textarea "Dupl"
type textarea "x"
type textarea "Dupli"
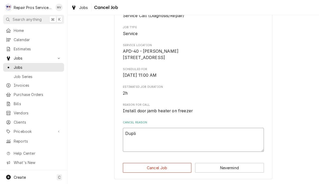
type textarea "x"
type textarea "Duplic"
type textarea "x"
type textarea "Duplica"
type textarea "x"
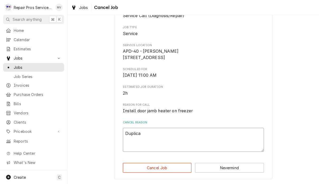
type textarea "Duplicat"
type textarea "x"
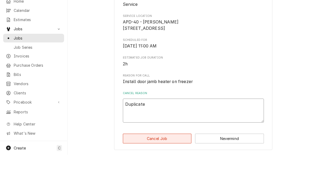
type textarea "Duplicate"
click at [163, 163] on button "Cancel Job" at bounding box center [157, 168] width 69 height 10
type textarea "x"
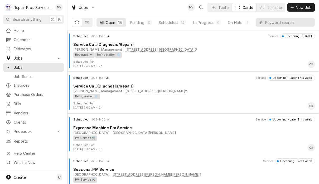
scroll to position [84, 0]
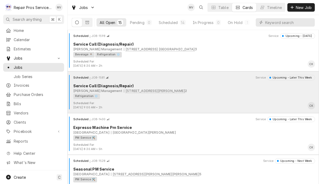
click at [251, 97] on div "Refrigeration ❄️" at bounding box center [192, 97] width 238 height 6
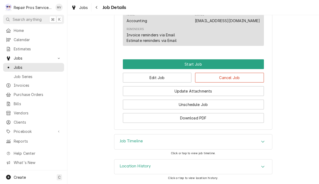
scroll to position [306, 0]
click at [265, 143] on icon "Accordion Header" at bounding box center [263, 141] width 4 height 4
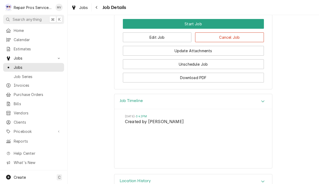
click at [263, 103] on icon "Accordion Header" at bounding box center [263, 101] width 4 height 4
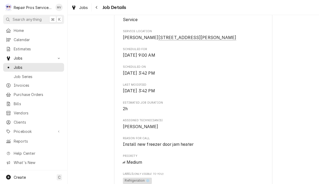
scroll to position [112, 0]
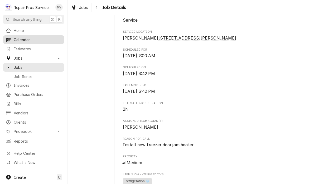
click at [16, 40] on span "Calendar" at bounding box center [38, 40] width 48 height 6
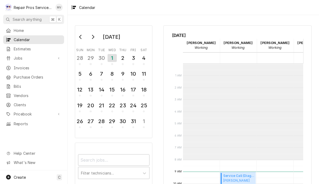
scroll to position [96, 0]
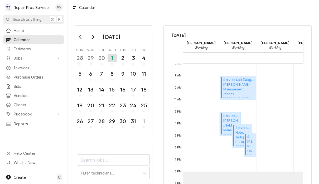
click at [227, 120] on span "Smith Management APD-40 - McDonald's / 2365 APD 40, Cleveland, TN 37323" at bounding box center [230, 126] width 15 height 16
click at [121, 61] on div "2" at bounding box center [122, 57] width 9 height 9
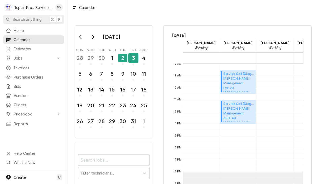
click at [132, 60] on div "3" at bounding box center [133, 57] width 9 height 9
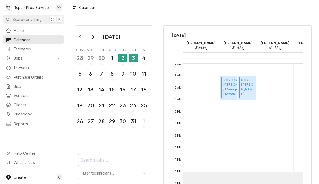
click at [246, 84] on span "Smith Management N. Lee - McDonald's / 4500 N. Lee Hwy, Cleveland, TN 37312" at bounding box center [247, 90] width 13 height 16
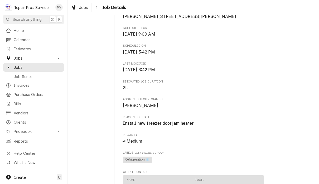
scroll to position [134, 0]
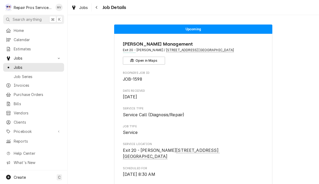
scroll to position [0, 0]
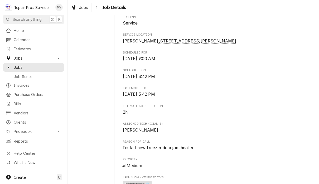
scroll to position [99, 0]
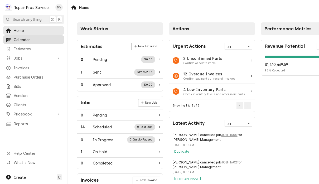
click at [46, 40] on span "Calendar" at bounding box center [38, 40] width 48 height 6
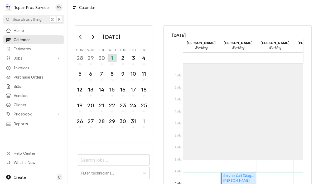
scroll to position [96, 0]
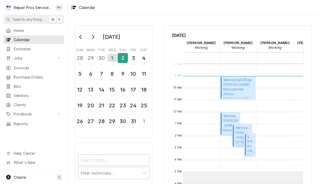
click at [125, 65] on div "2" at bounding box center [122, 58] width 9 height 13
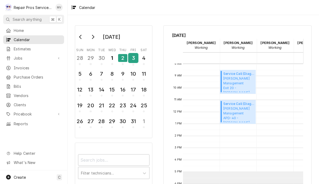
click at [134, 58] on div "3" at bounding box center [133, 57] width 9 height 9
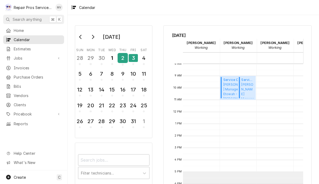
click at [119, 57] on div "2" at bounding box center [122, 57] width 9 height 9
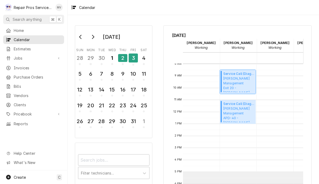
click at [238, 82] on span "Smith Management Exit 20 - McDonald's / 281 Pleasant Grove Rd. SW, Cleveland, T…" at bounding box center [238, 84] width 31 height 16
click at [245, 113] on span "Smith Management APD-40 - McDonald's / 2365 APD 40, Cleveland, TN 37323" at bounding box center [238, 114] width 31 height 16
click at [134, 60] on div "3" at bounding box center [133, 57] width 9 height 9
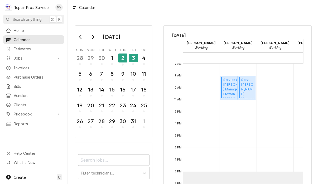
click at [247, 92] on span "Smith Management N. Lee - McDonald's / 4500 N. Lee Hwy, Cleveland, TN 37312" at bounding box center [247, 90] width 13 height 16
click at [90, 75] on div "6" at bounding box center [90, 73] width 9 height 9
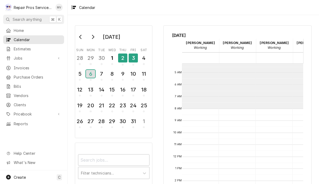
scroll to position [0, 1]
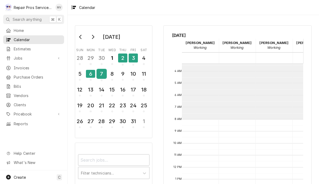
click at [100, 75] on div "7" at bounding box center [101, 73] width 9 height 9
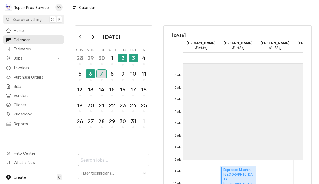
scroll to position [96, 0]
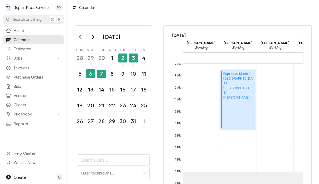
click at [239, 110] on div "Expresso Machine Pm Service ( Upcoming ) Marriott Downtown Chattanooga Two Cart…" at bounding box center [238, 99] width 31 height 57
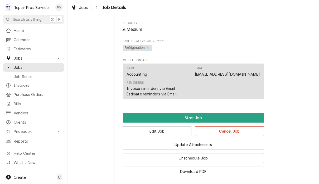
scroll to position [247, 0]
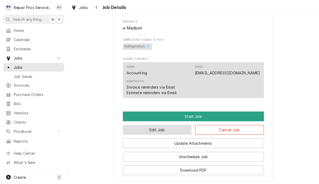
click at [172, 135] on button "Edit Job" at bounding box center [157, 130] width 69 height 10
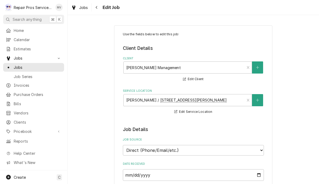
type textarea "x"
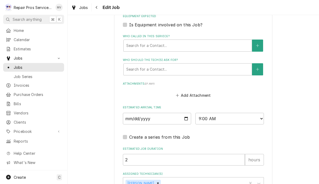
scroll to position [355, 0]
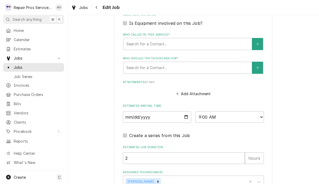
click at [156, 114] on input "[DATE]" at bounding box center [157, 117] width 68 height 12
type input "[DATE]"
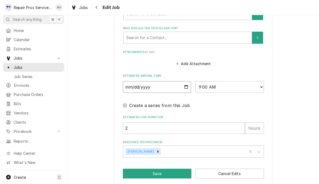
scroll to position [385, 0]
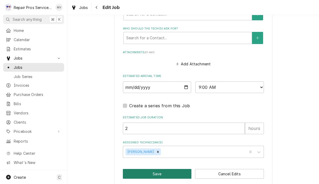
click at [170, 170] on button "Save" at bounding box center [157, 174] width 69 height 10
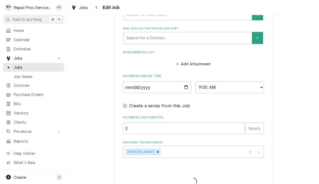
type textarea "x"
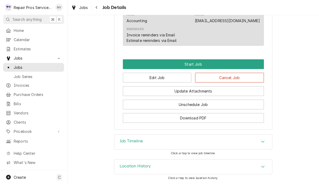
scroll to position [300, 0]
click at [173, 82] on button "Edit Job" at bounding box center [157, 78] width 69 height 10
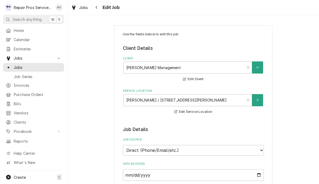
type textarea "x"
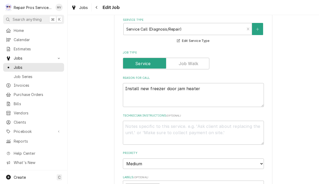
scroll to position [171, 0]
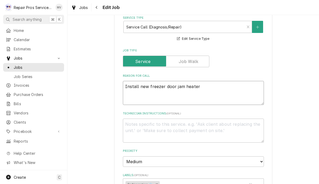
click at [184, 85] on textarea "Install new freezer door jam heater" at bounding box center [193, 93] width 141 height 24
type textarea "Install new freezer door jamb heater"
type textarea "x"
type textarea "Install new freezer door jamb heater"
type textarea "x"
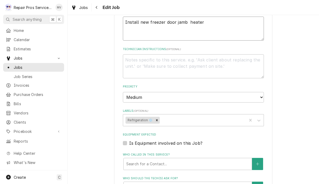
scroll to position [236, 0]
type textarea "Install new freezer door jamb heater"
type textarea "x"
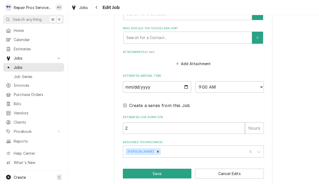
scroll to position [385, 0]
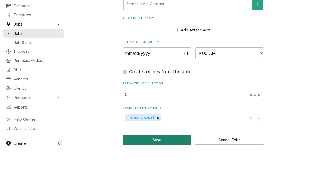
type textarea "Install new freezer door jamb heater"
click at [164, 169] on button "Save" at bounding box center [157, 174] width 69 height 10
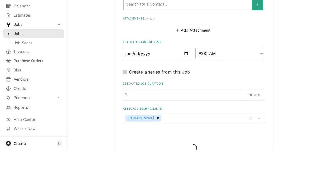
type textarea "x"
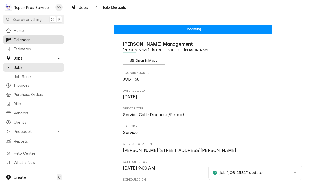
click at [21, 41] on div "Calendar" at bounding box center [33, 39] width 59 height 7
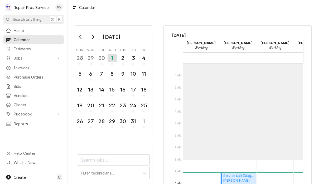
scroll to position [96, 0]
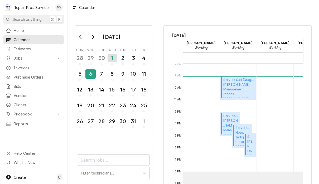
click at [92, 77] on div "6" at bounding box center [90, 73] width 9 height 9
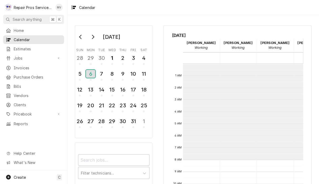
scroll to position [0, 0]
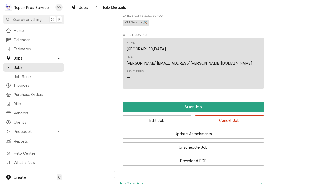
scroll to position [271, 0]
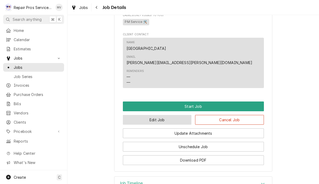
click at [169, 115] on button "Edit Job" at bounding box center [157, 120] width 69 height 10
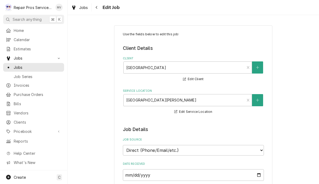
type textarea "x"
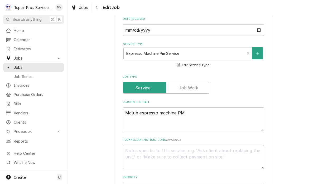
scroll to position [154, 0]
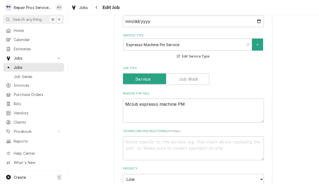
click at [293, 70] on div "Use the fields below to edit this job: Client Details Client Marriott Downtown …" at bounding box center [192, 144] width 251 height 555
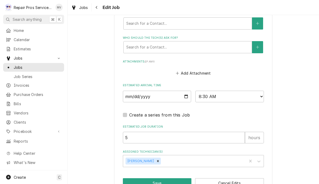
scroll to position [376, 0]
click at [154, 91] on input "2025-10-07" at bounding box center [157, 96] width 68 height 12
type input "2025-10-03"
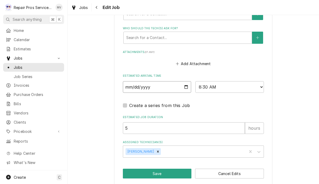
scroll to position [385, 0]
click at [227, 81] on select "AM / PM 6:00 AM 6:15 AM 6:30 AM 6:45 AM 7:00 AM 7:15 AM 7:30 AM 7:45 AM 8:00 AM…" at bounding box center [229, 87] width 68 height 12
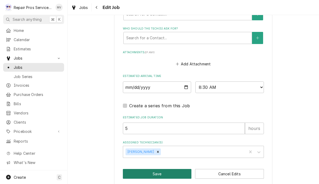
click at [159, 170] on button "Save" at bounding box center [157, 174] width 69 height 10
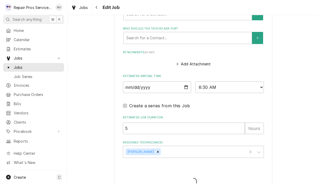
type textarea "x"
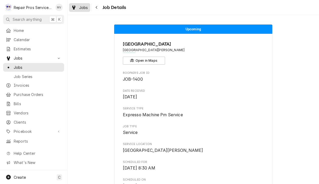
click at [85, 8] on span "Jobs" at bounding box center [83, 8] width 9 height 6
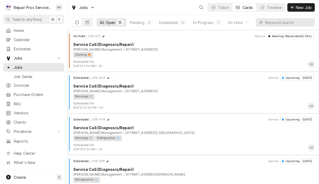
click at [279, 22] on input "Dynamic Content Wrapper" at bounding box center [288, 22] width 47 height 8
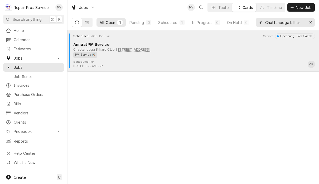
type input "Chattanooga billiar"
click at [226, 54] on div "PM Service 🛠️" at bounding box center [192, 55] width 238 height 6
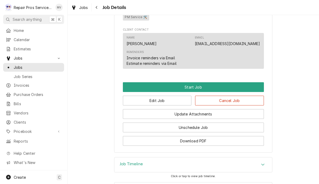
scroll to position [278, 0]
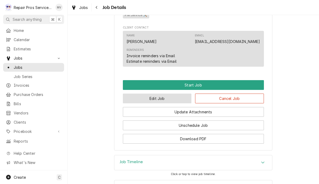
click at [169, 101] on button "Edit Job" at bounding box center [157, 99] width 69 height 10
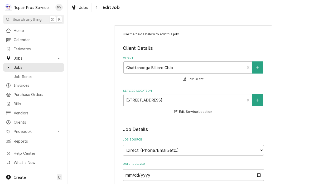
type textarea "x"
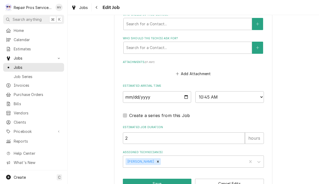
scroll to position [380, 0]
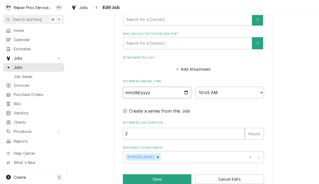
click at [148, 87] on input "[DATE]" at bounding box center [157, 93] width 68 height 12
type input "[DATE]"
click at [218, 89] on select "AM / PM 6:00 AM 6:15 AM 6:30 AM 6:45 AM 7:00 AM 7:15 AM 7:30 AM 7:45 AM 8:00 AM…" at bounding box center [229, 93] width 68 height 12
click at [171, 174] on button "Save" at bounding box center [157, 179] width 69 height 10
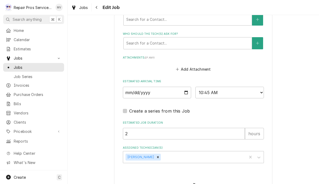
type textarea "x"
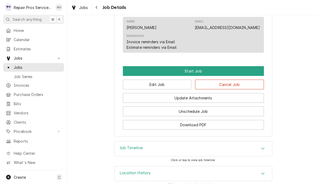
scroll to position [293, 0]
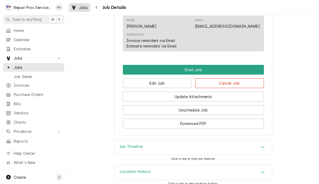
click at [77, 8] on div "Jobs" at bounding box center [79, 7] width 19 height 7
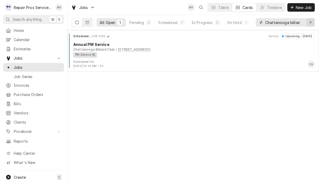
click at [314, 22] on button "Erase input" at bounding box center [310, 22] width 8 height 8
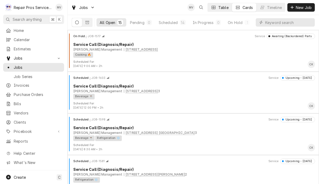
click at [222, 7] on div "Table" at bounding box center [223, 8] width 10 height 6
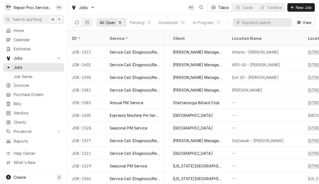
scroll to position [1, 372]
click at [249, 9] on div "Cards" at bounding box center [247, 8] width 11 height 6
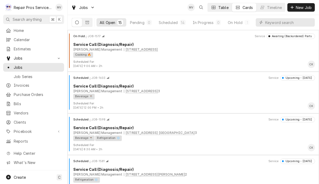
click at [222, 8] on div "Table" at bounding box center [223, 8] width 10 height 6
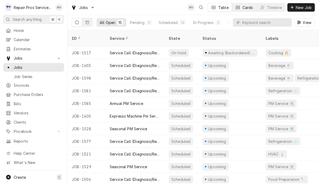
click at [247, 6] on div "Cards" at bounding box center [247, 8] width 11 height 6
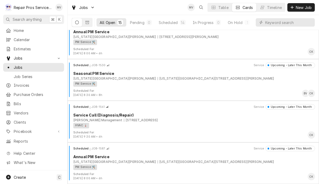
scroll to position [471, 0]
